Goal: Find specific fact: Find specific fact

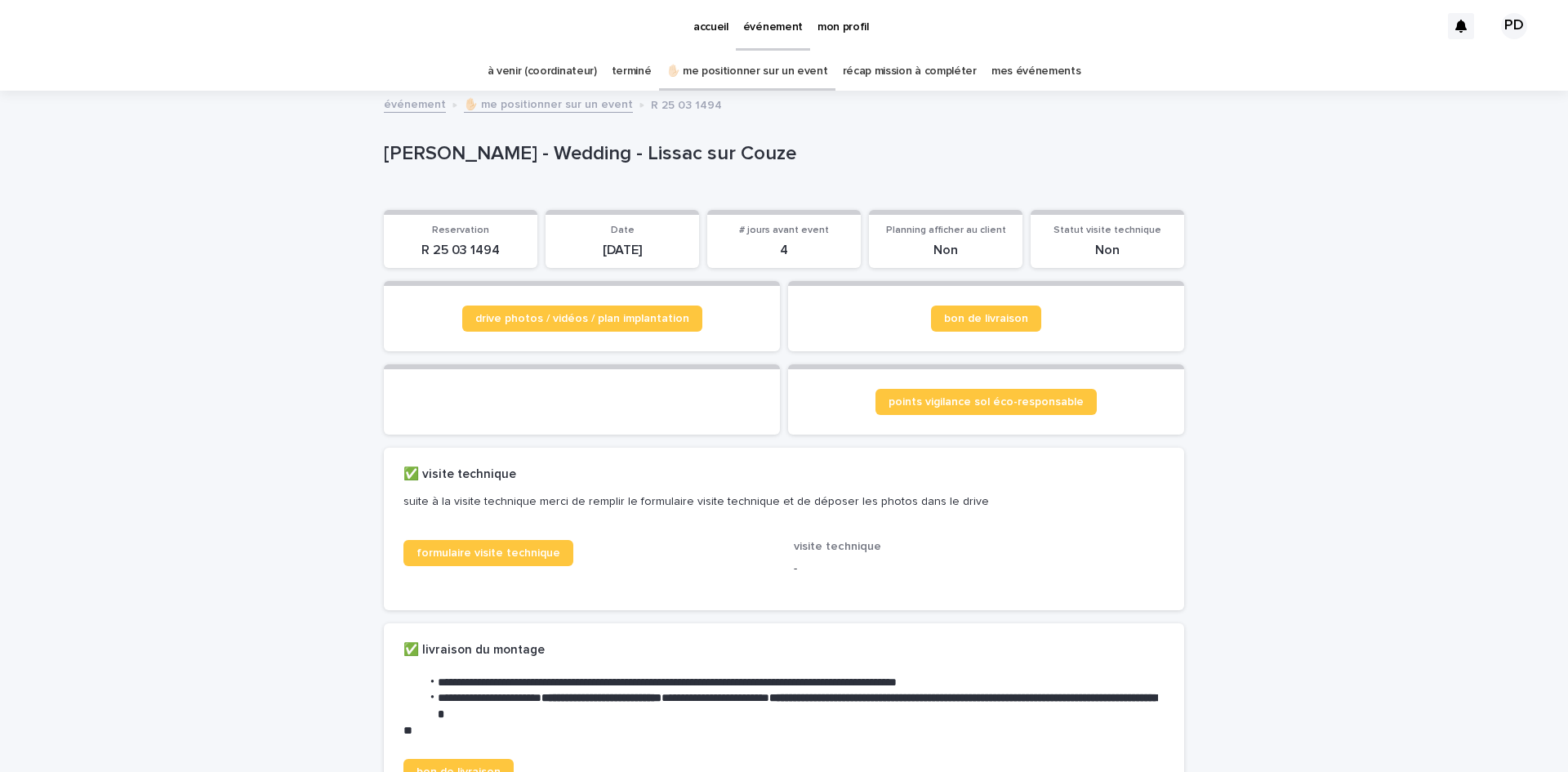
click at [561, 74] on link "à venir (coordinateur)" at bounding box center [542, 71] width 109 height 39
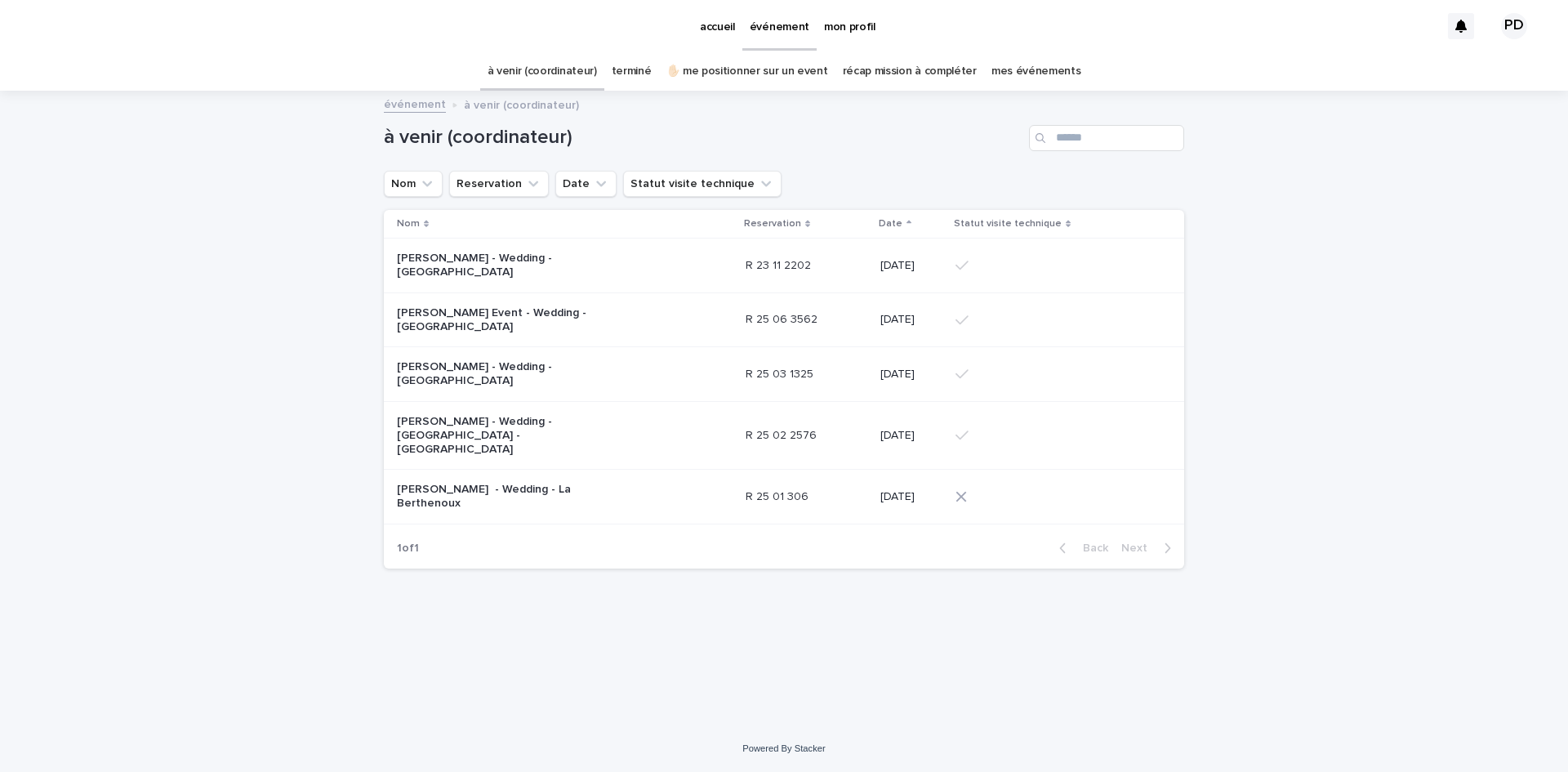
click at [561, 360] on p "Aurélien Houver - Wedding - Alvignac" at bounding box center [499, 374] width 204 height 27
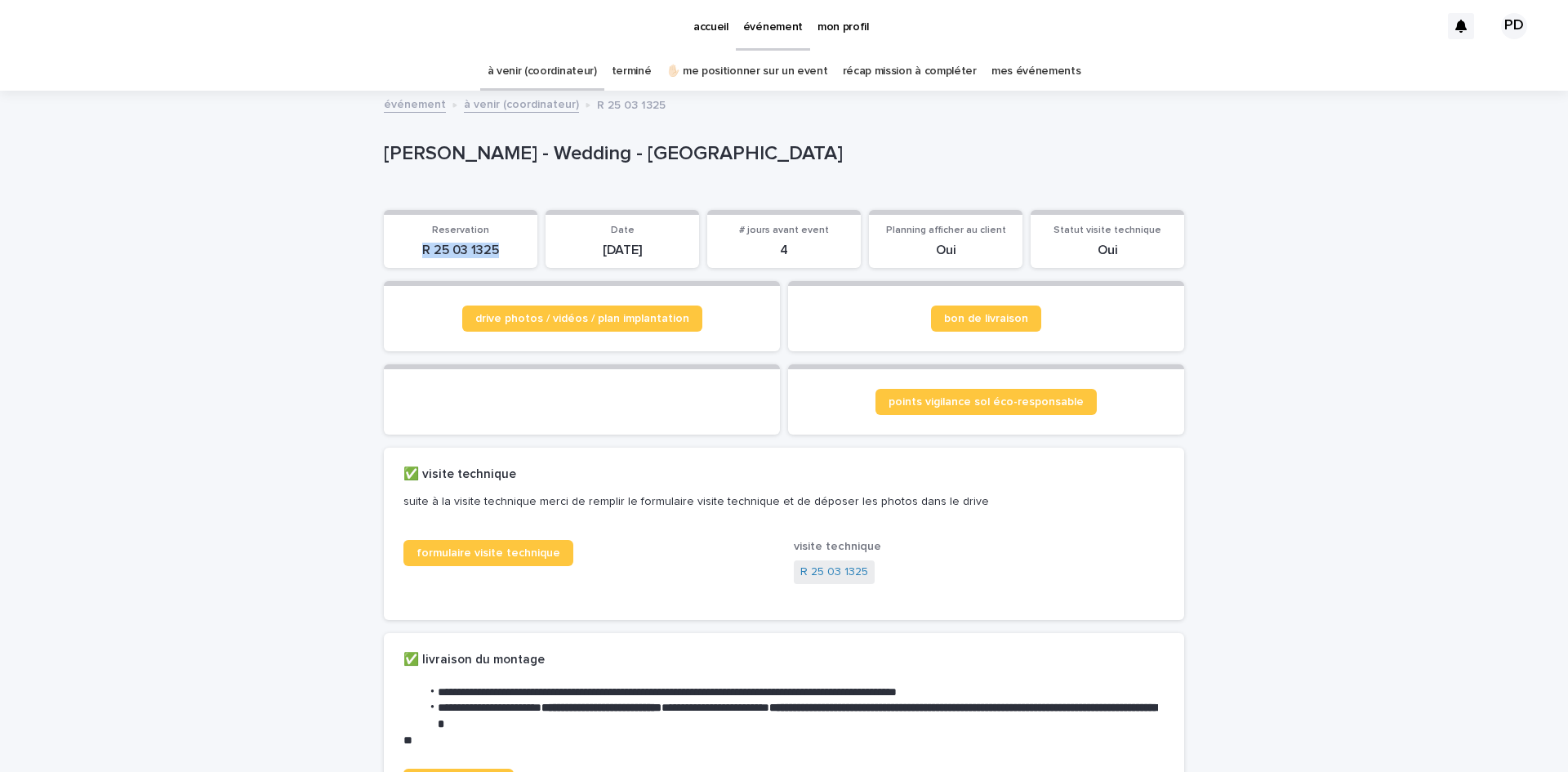
drag, startPoint x: 500, startPoint y: 248, endPoint x: 389, endPoint y: 248, distance: 111.0
click at [393, 248] on p "R 25 03 1325" at bounding box center [460, 251] width 134 height 15
copy p "R 25 03 1325"
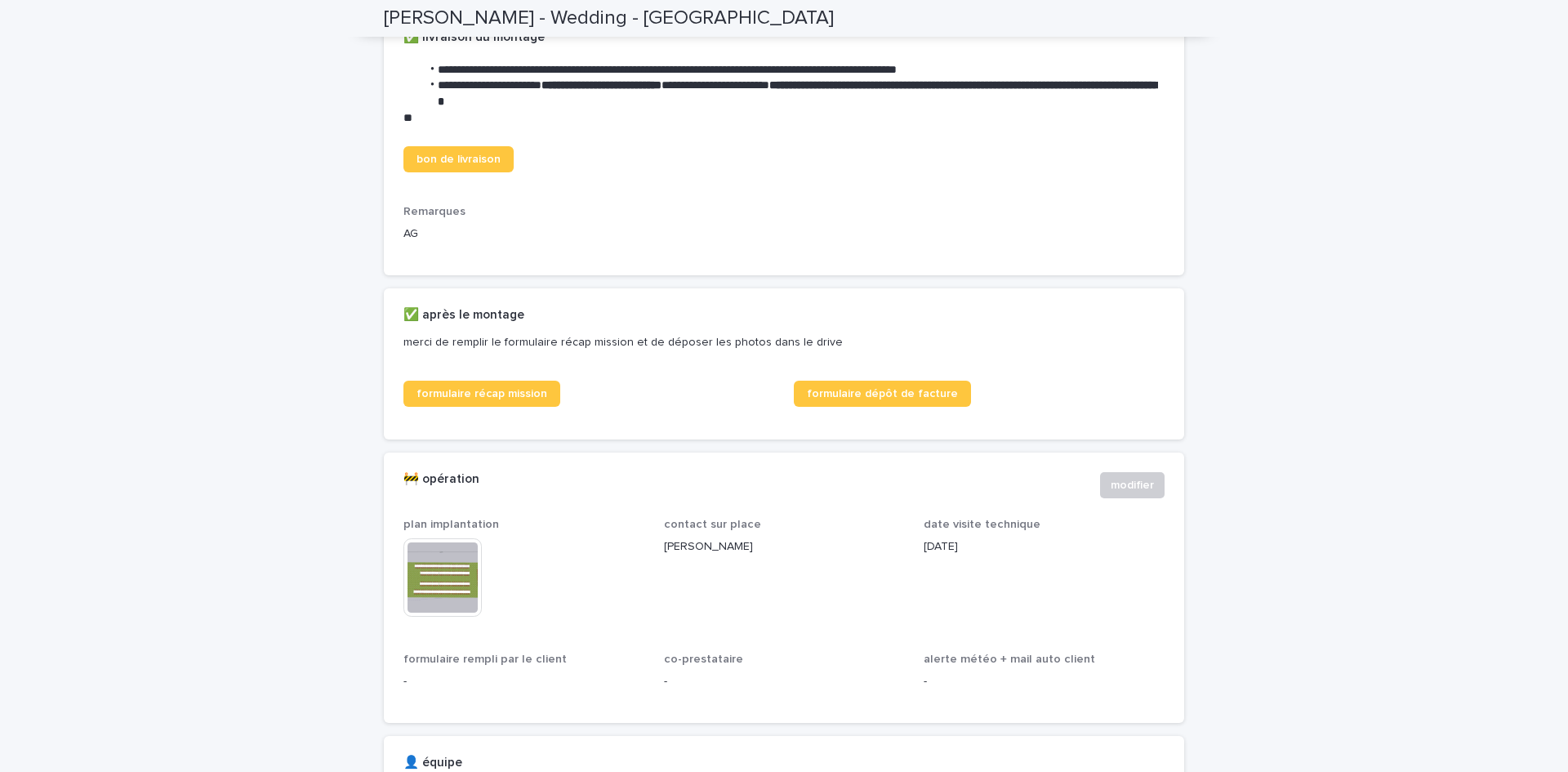
scroll to position [572, 0]
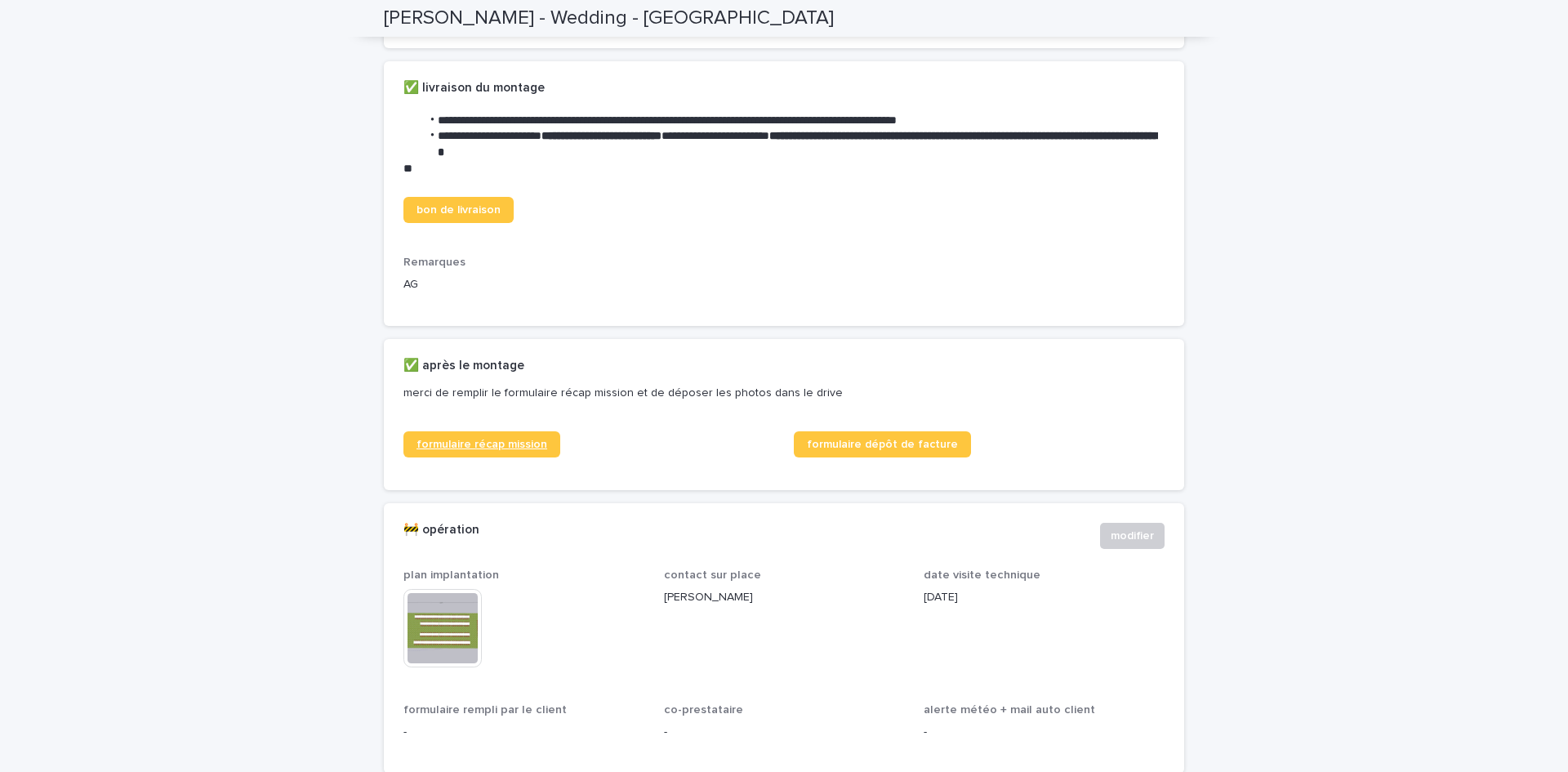
click at [472, 450] on span "formulaire récap mission" at bounding box center [482, 444] width 131 height 11
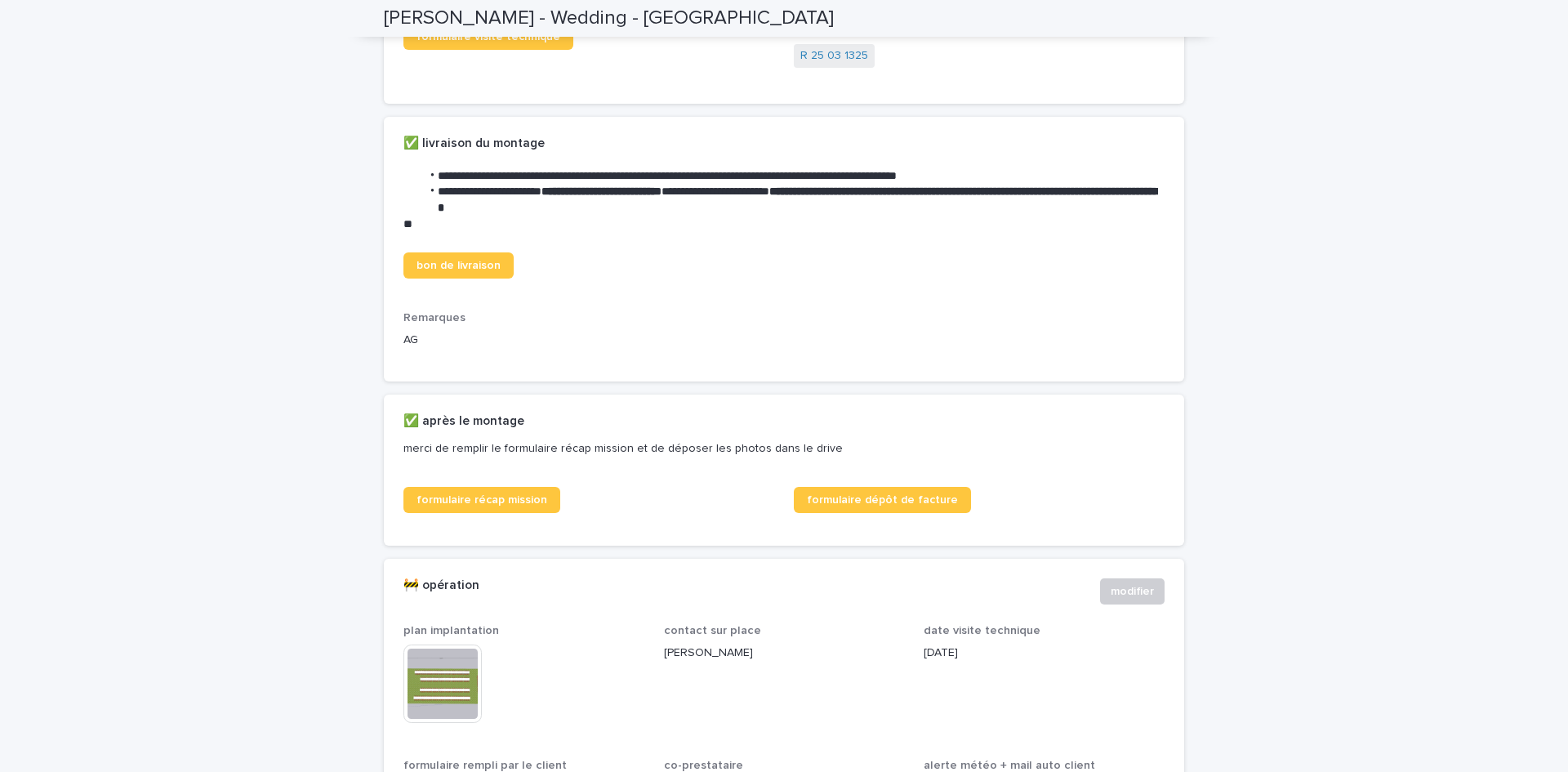
scroll to position [408, 0]
